Goal: Task Accomplishment & Management: Manage account settings

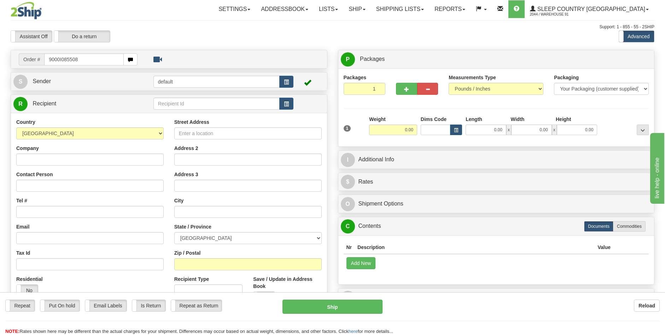
type input "9000I085508"
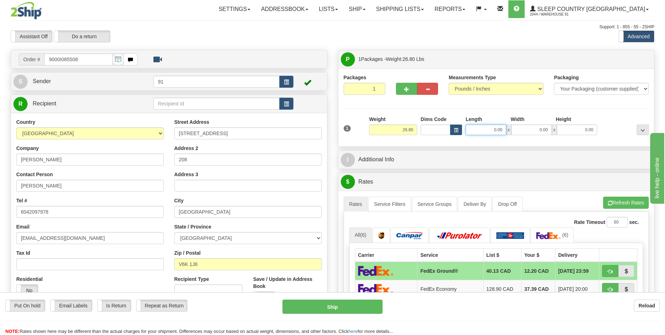
click at [497, 130] on input "0.00" at bounding box center [485, 129] width 41 height 11
type input "14.00"
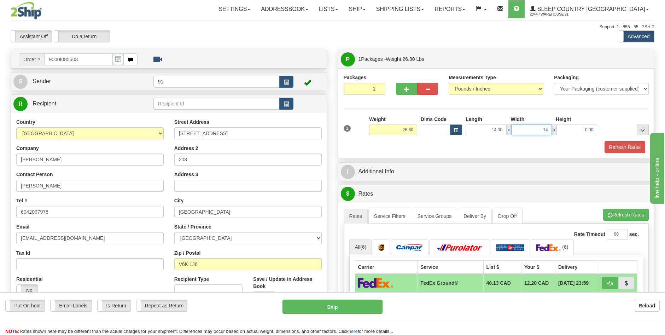
type input "14.00"
type input "6.00"
click at [612, 149] on button "Refresh Rates" at bounding box center [624, 147] width 41 height 12
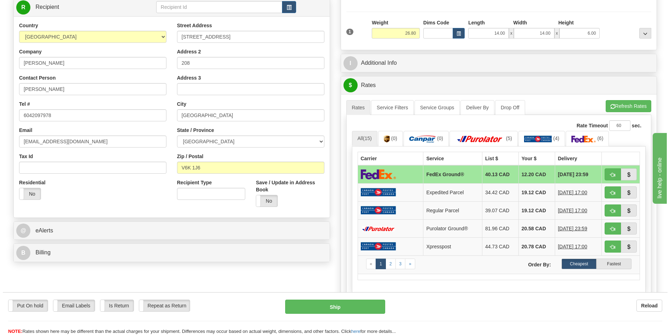
scroll to position [106, 0]
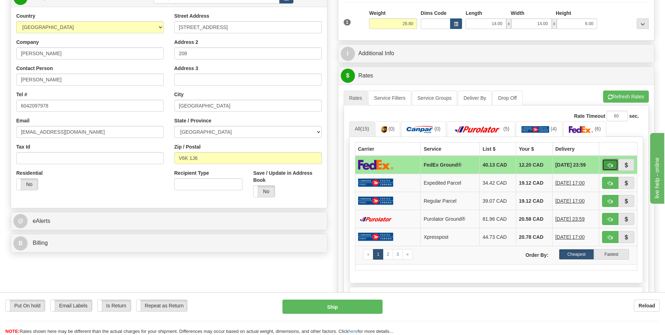
click at [612, 166] on span "button" at bounding box center [610, 165] width 5 height 5
type input "92"
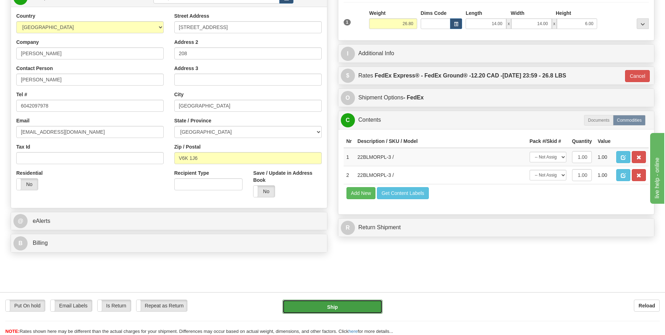
click at [364, 301] on button "Ship" at bounding box center [332, 306] width 100 height 14
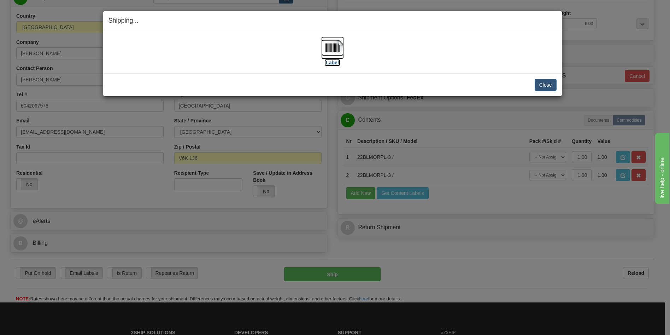
click at [330, 65] on label "[Label]" at bounding box center [332, 62] width 16 height 7
click at [547, 87] on button "Close" at bounding box center [546, 85] width 22 height 12
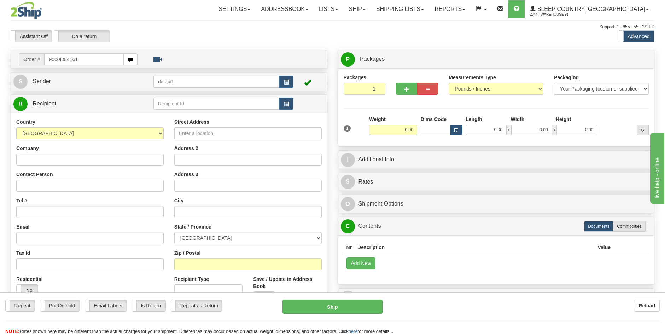
type input "9000I084161"
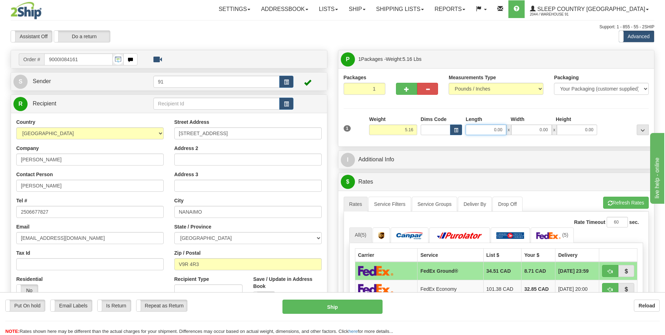
click at [495, 129] on input "0.00" at bounding box center [485, 129] width 41 height 11
type input "14.00"
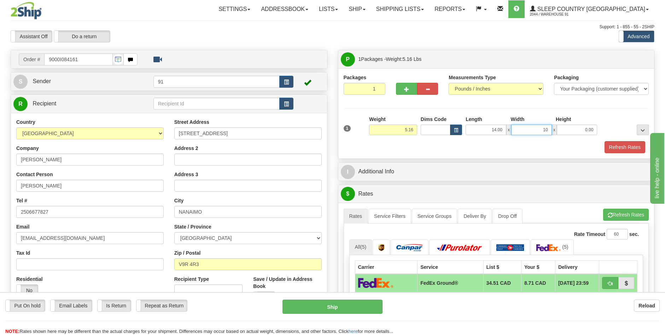
type input "10.00"
click at [623, 148] on button "Refresh Rates" at bounding box center [624, 147] width 41 height 12
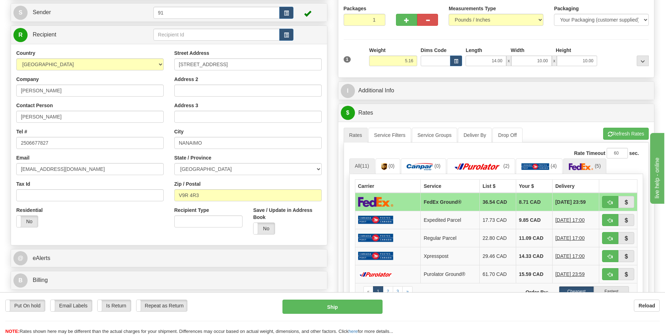
scroll to position [71, 0]
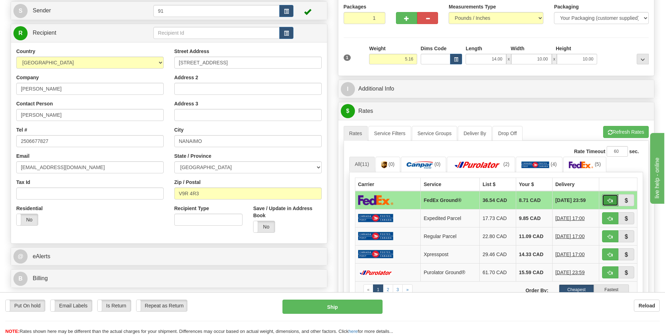
click at [610, 200] on span "button" at bounding box center [610, 200] width 5 height 5
type input "92"
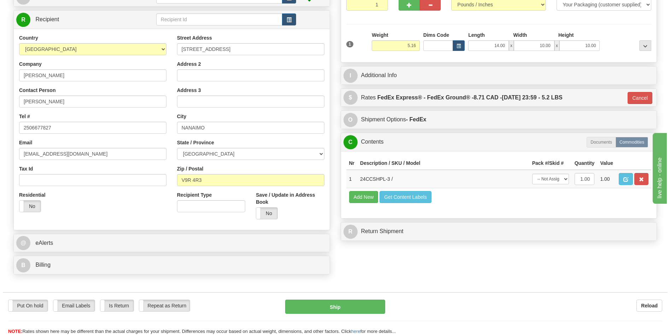
scroll to position [106, 0]
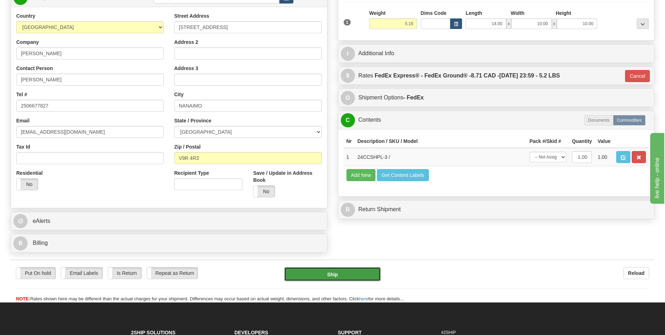
click at [339, 272] on button "Ship" at bounding box center [332, 274] width 96 height 14
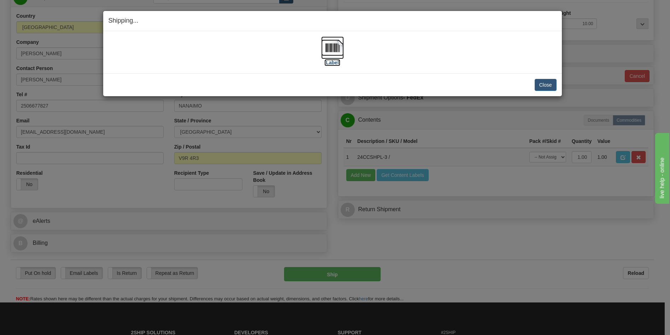
click at [332, 64] on label "[Label]" at bounding box center [332, 62] width 16 height 7
click at [549, 84] on button "Close" at bounding box center [546, 85] width 22 height 12
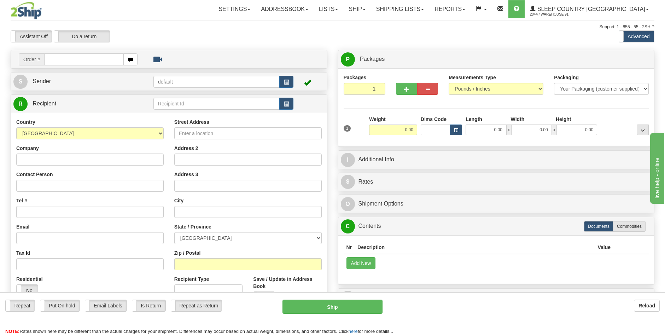
click at [58, 58] on input "text" at bounding box center [84, 59] width 80 height 12
type input "5900I083703"
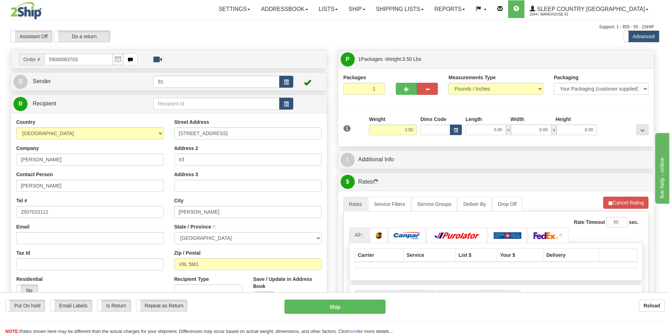
type input "NORTH COWICHAN"
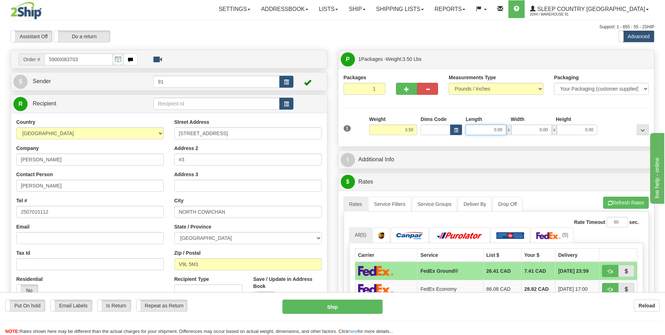
click at [497, 130] on input "0.00" at bounding box center [485, 129] width 41 height 11
type input "12.00"
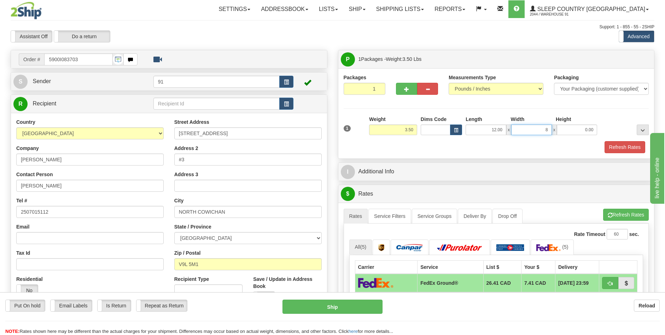
type input "8.00"
type input "4.00"
click at [614, 148] on button "Refresh Rates" at bounding box center [624, 147] width 41 height 12
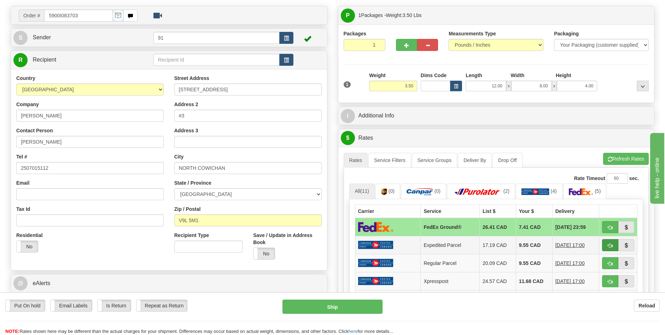
scroll to position [71, 0]
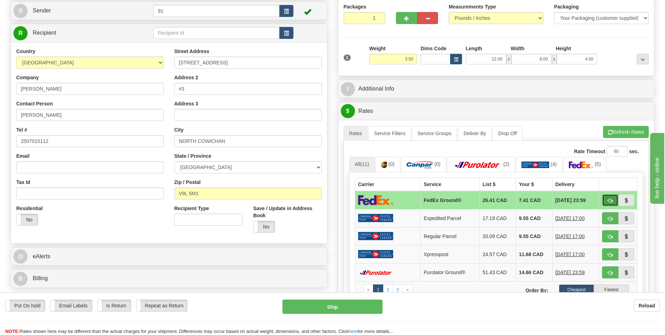
click at [608, 200] on span "button" at bounding box center [610, 200] width 5 height 5
type input "92"
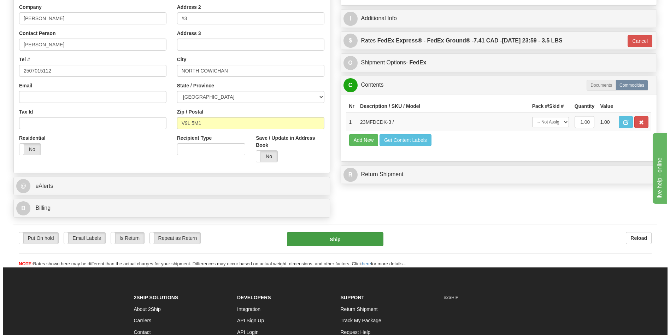
scroll to position [141, 0]
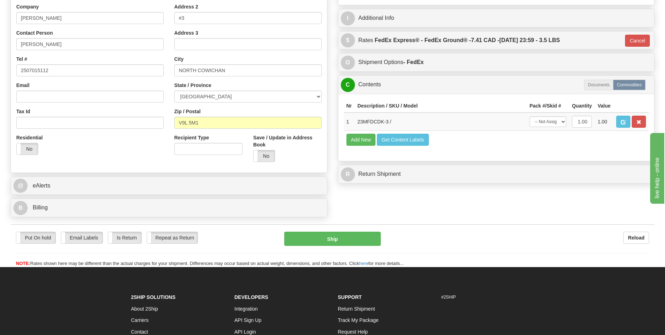
click at [357, 231] on div "Put On hold Put On hold Email Labels Email Labels Edit Is Return Is Return Repe…" at bounding box center [333, 245] width 644 height 43
click at [350, 241] on button "Ship" at bounding box center [332, 239] width 96 height 14
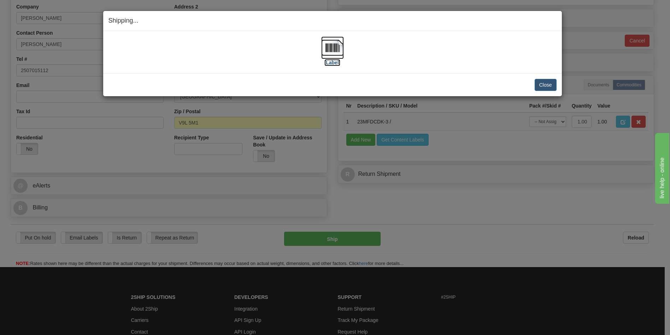
click at [335, 63] on label "[Label]" at bounding box center [332, 62] width 16 height 7
click at [546, 87] on button "Close" at bounding box center [546, 85] width 22 height 12
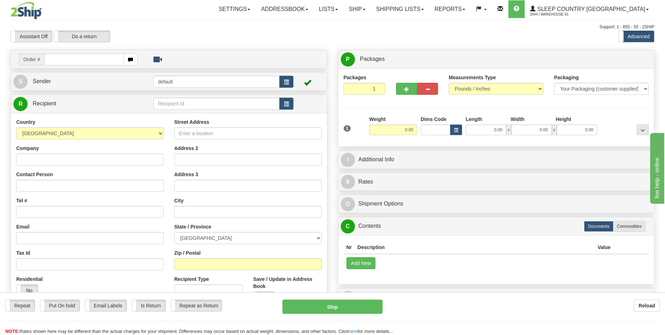
drag, startPoint x: 73, startPoint y: 63, endPoint x: 84, endPoint y: 65, distance: 11.2
click at [73, 63] on input "text" at bounding box center [84, 59] width 80 height 12
type input "9000I082936"
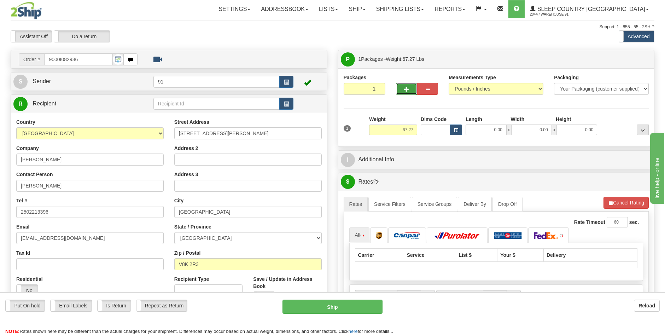
click at [409, 88] on span "button" at bounding box center [406, 89] width 5 height 5
type input "2"
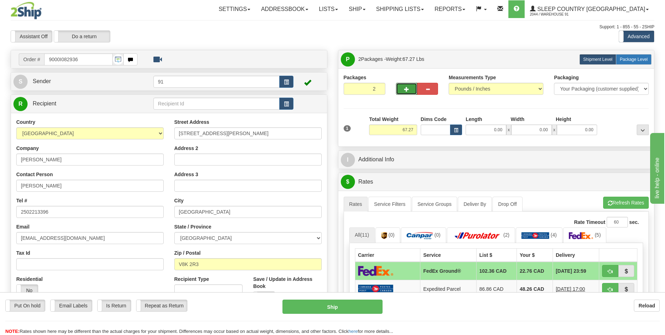
click at [639, 59] on span "Package Level" at bounding box center [634, 59] width 28 height 5
radio input "true"
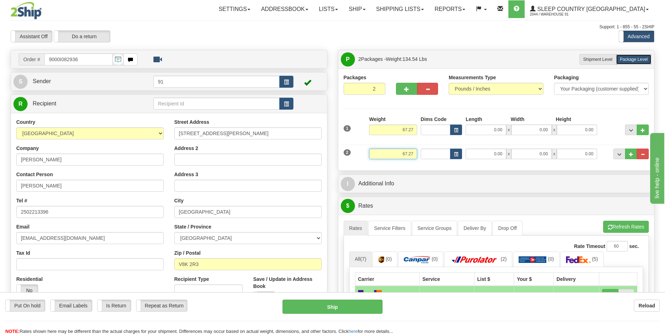
click at [406, 151] on input "67.27" at bounding box center [393, 153] width 48 height 11
type input "7.27"
click at [415, 129] on input "67.27" at bounding box center [393, 129] width 48 height 11
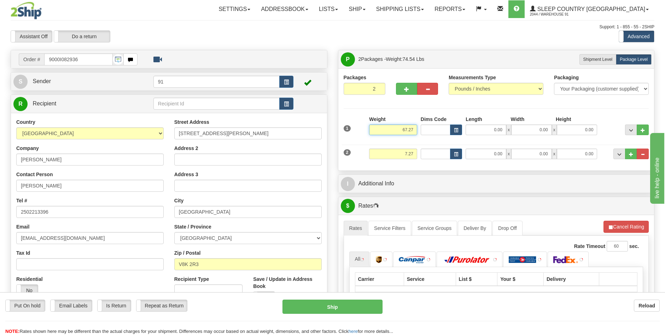
click at [414, 129] on input "67.27" at bounding box center [393, 129] width 48 height 11
click at [415, 131] on input "67.27" at bounding box center [393, 129] width 48 height 11
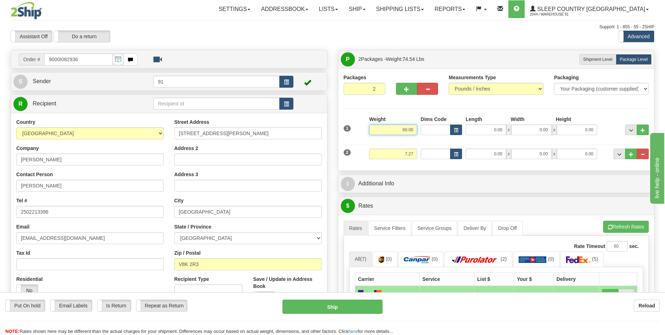
type input "60.00"
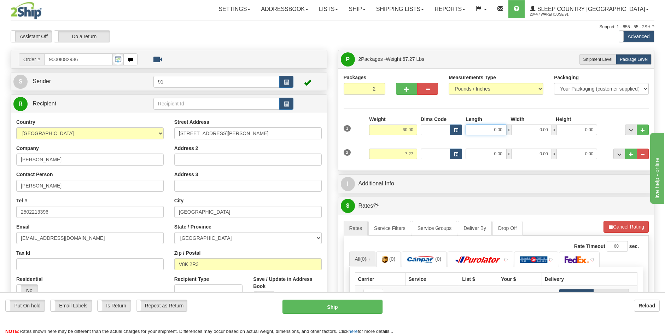
click at [497, 128] on input "0.00" at bounding box center [485, 129] width 41 height 11
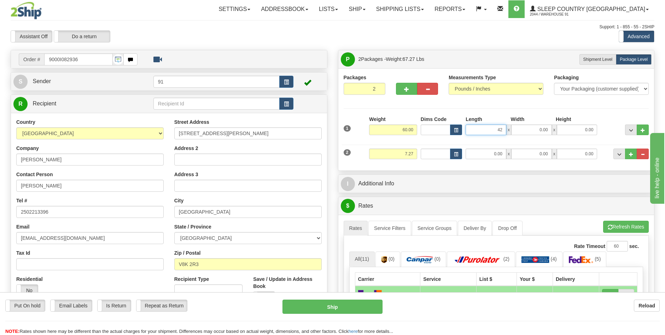
type input "42.00"
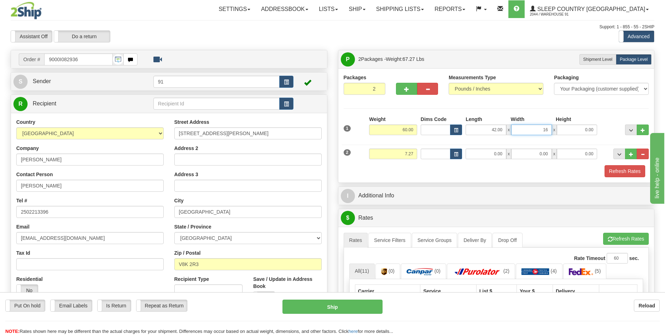
type input "16.00"
click at [496, 130] on input "42.00" at bounding box center [485, 129] width 41 height 11
type input "48.00"
click at [496, 155] on input "0.00" at bounding box center [485, 153] width 41 height 11
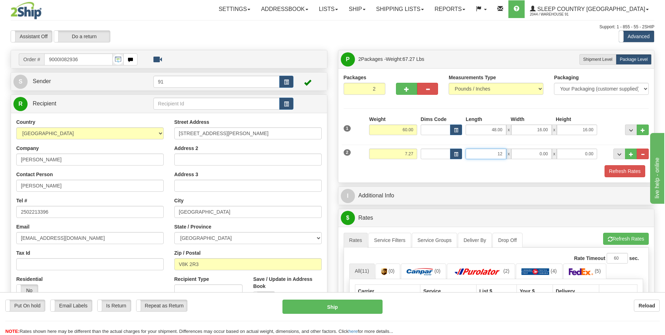
type input "12.00"
type input "6.00"
click at [626, 170] on button "Refresh Rates" at bounding box center [624, 171] width 41 height 12
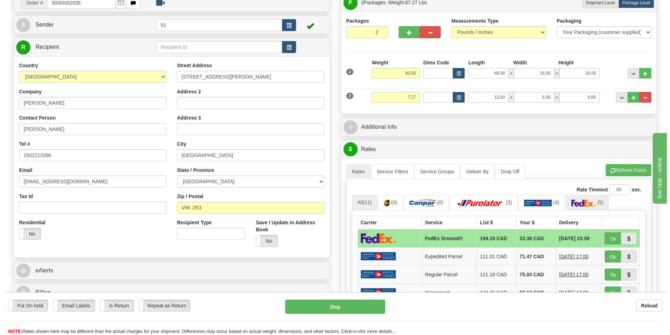
scroll to position [71, 0]
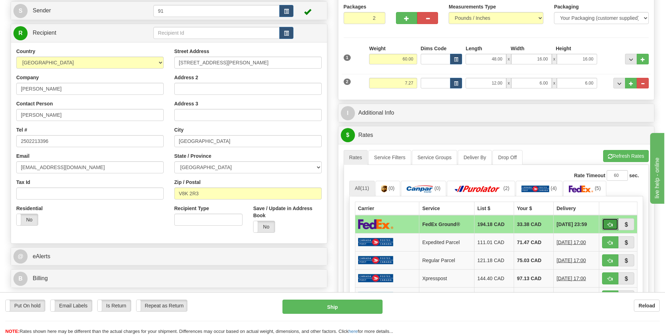
click at [610, 224] on span "button" at bounding box center [610, 224] width 5 height 5
type input "92"
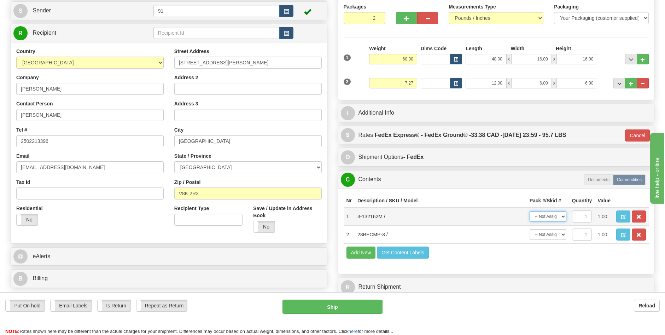
click at [563, 216] on select "-- Not Assigned -- Package 1 Package 2" at bounding box center [547, 216] width 37 height 11
select select "0"
click at [529, 211] on select "-- Not Assigned -- Package 1 Package 2" at bounding box center [547, 216] width 37 height 11
click at [562, 233] on select "-- Not Assigned -- Package 1 Package 2" at bounding box center [547, 234] width 37 height 11
select select "1"
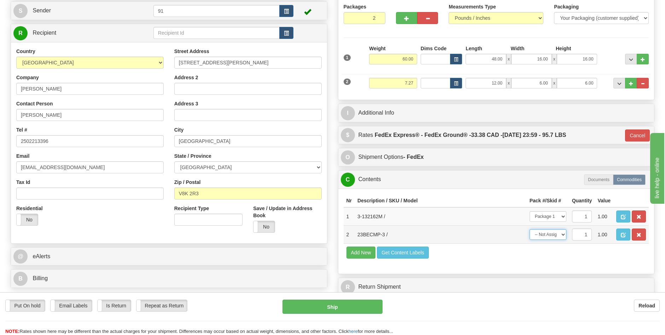
click at [529, 229] on select "-- Not Assigned -- Package 1 Package 2" at bounding box center [547, 234] width 37 height 11
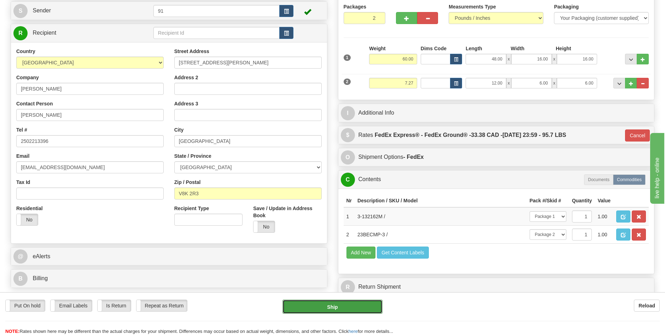
click at [348, 302] on button "Ship" at bounding box center [332, 306] width 100 height 14
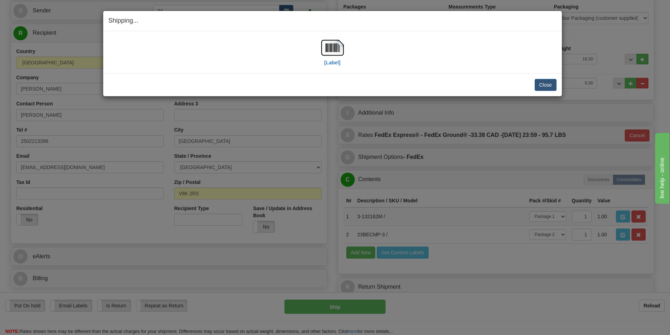
click at [333, 66] on div "[Label]" at bounding box center [332, 51] width 23 height 31
click at [335, 62] on label "[Label]" at bounding box center [332, 62] width 16 height 7
click at [332, 63] on label "[Label]" at bounding box center [332, 62] width 16 height 7
click at [543, 80] on button "Close" at bounding box center [546, 85] width 22 height 12
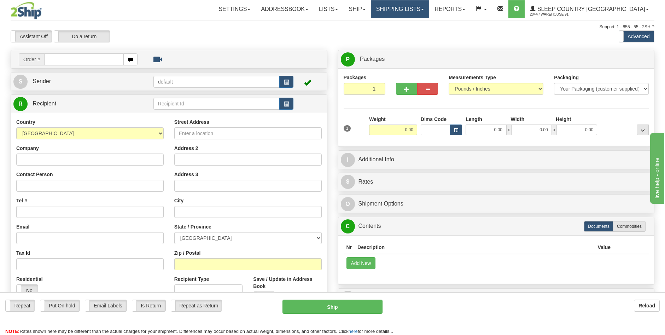
click at [429, 10] on link "Shipping lists" at bounding box center [400, 9] width 58 height 18
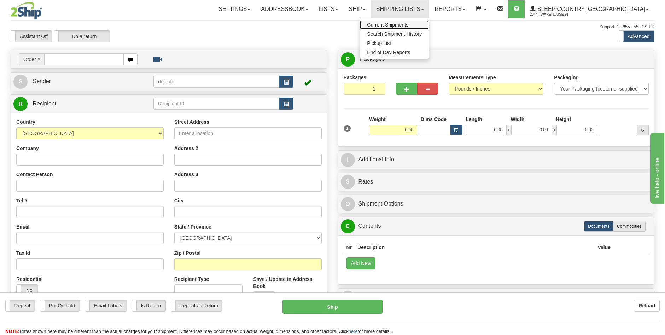
click at [408, 24] on span "Current Shipments" at bounding box center [387, 25] width 41 height 6
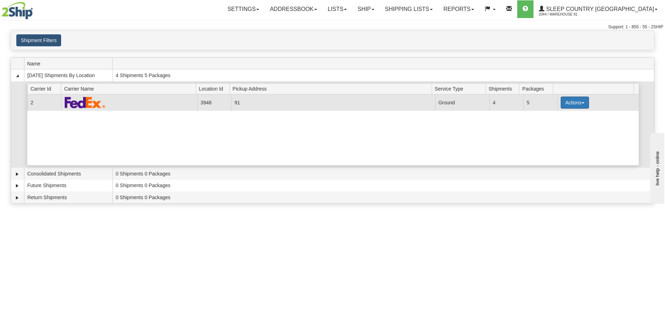
click at [576, 101] on button "Actions" at bounding box center [575, 102] width 28 height 12
click at [550, 124] on span "Close" at bounding box center [547, 124] width 16 height 5
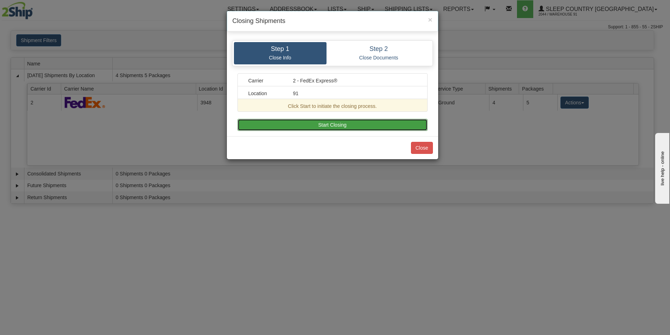
click at [321, 122] on button "Start Closing" at bounding box center [333, 125] width 190 height 12
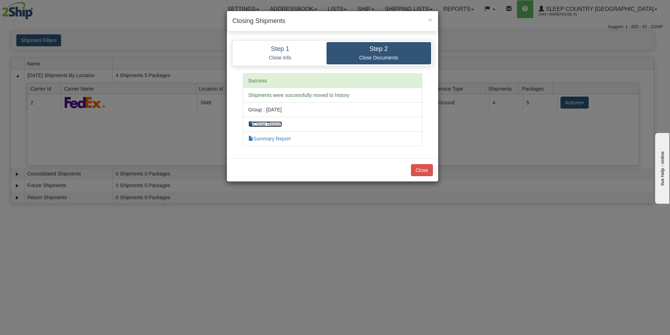
click at [277, 123] on link "Close Report" at bounding box center [265, 124] width 34 height 6
click at [278, 140] on link "Summary Report" at bounding box center [269, 139] width 42 height 6
click at [419, 169] on button "Close" at bounding box center [422, 170] width 22 height 12
